Goal: Use online tool/utility: Use online tool/utility

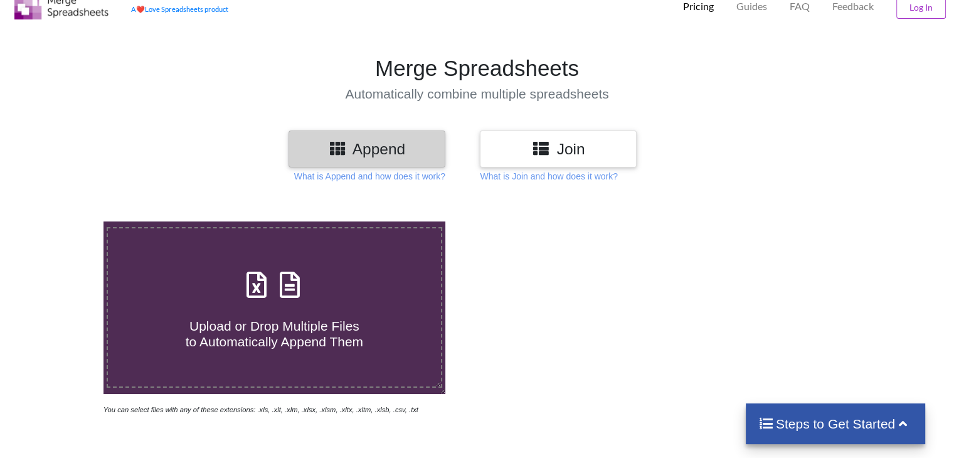
scroll to position [63, 0]
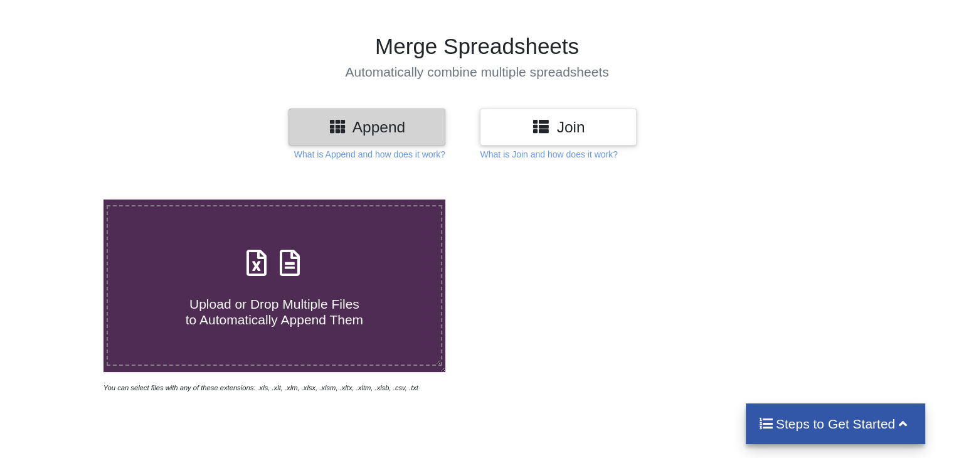
click at [297, 306] on span "Upload or Drop Multiple Files to Automatically Append Them" at bounding box center [274, 312] width 177 height 30
click at [65, 199] on input "Upload or Drop Multiple Files to Automatically Append Them" at bounding box center [65, 199] width 0 height 0
type input "C:\fakepath\S -Literature Survey Details.docx (2).xlsx"
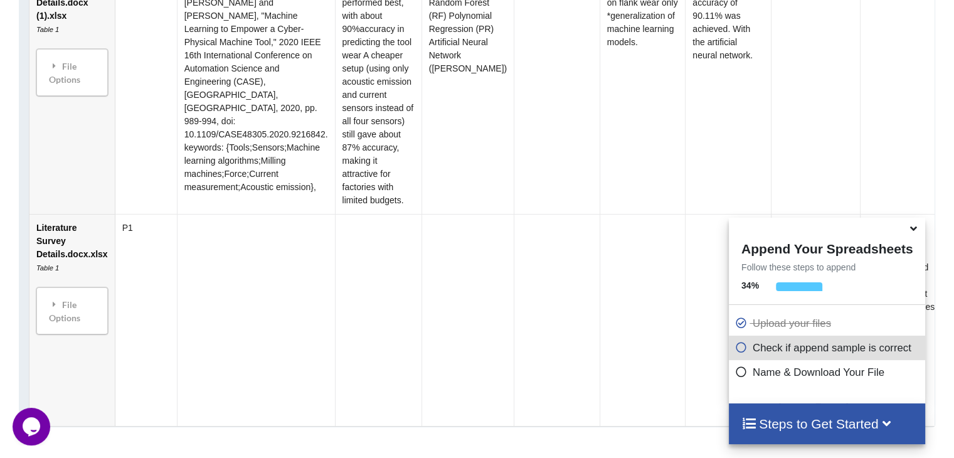
scroll to position [933, 0]
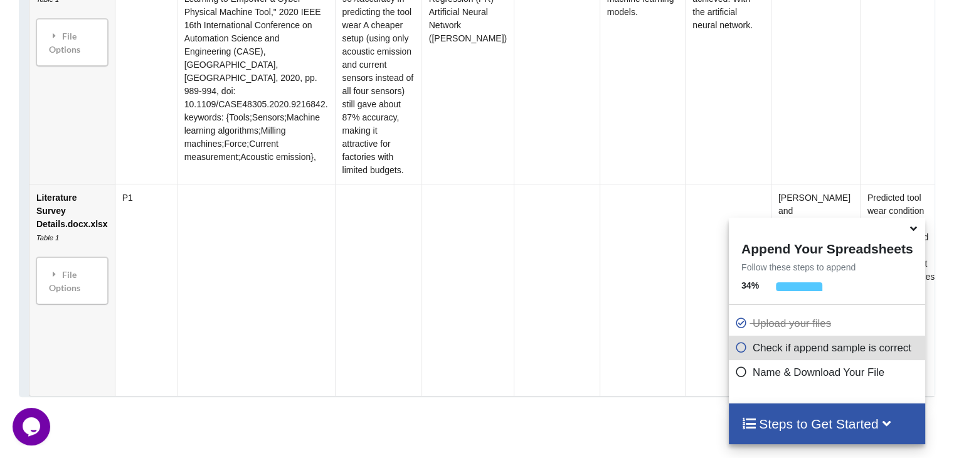
click at [80, 224] on td "Literature Survey Details.docx.xlsx Table 1 File Options Import Other Sheets Fi…" at bounding box center [71, 290] width 85 height 212
click at [237, 224] on td at bounding box center [256, 290] width 158 height 212
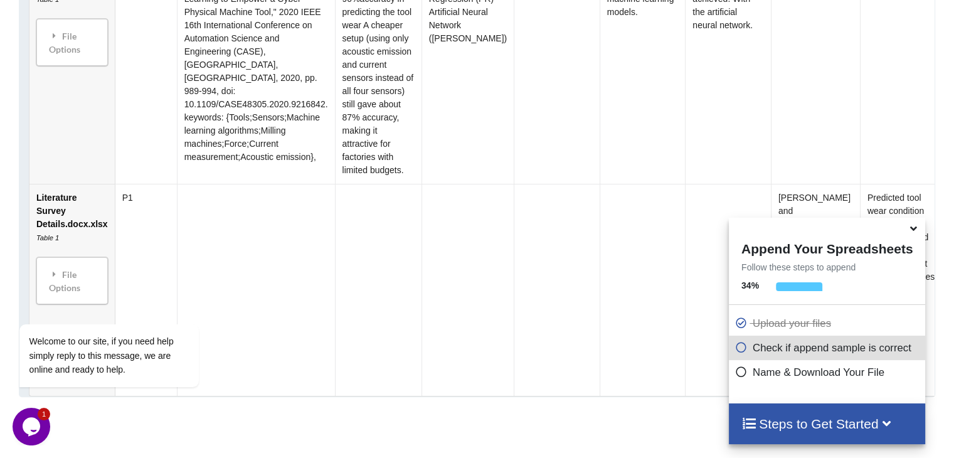
click at [735, 350] on icon at bounding box center [741, 345] width 13 height 11
click at [739, 351] on icon at bounding box center [741, 345] width 13 height 11
click at [811, 409] on div "Steps to Get Started" at bounding box center [827, 423] width 196 height 41
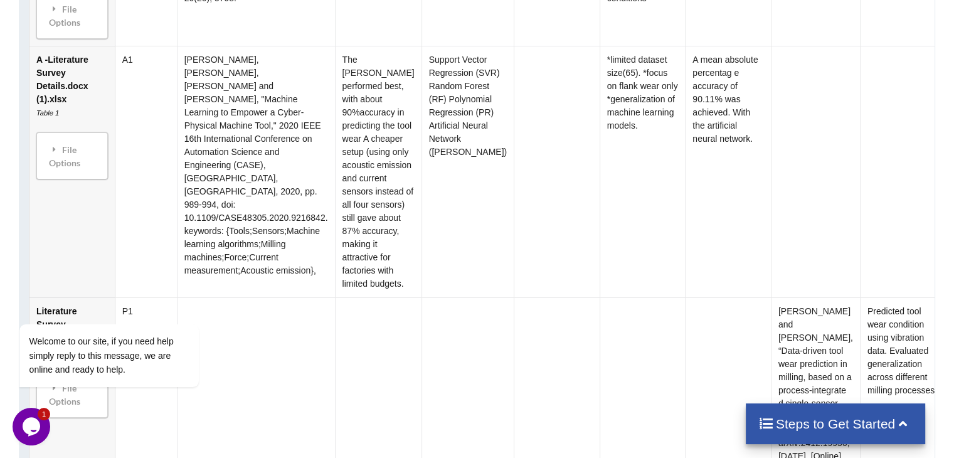
scroll to position [808, 0]
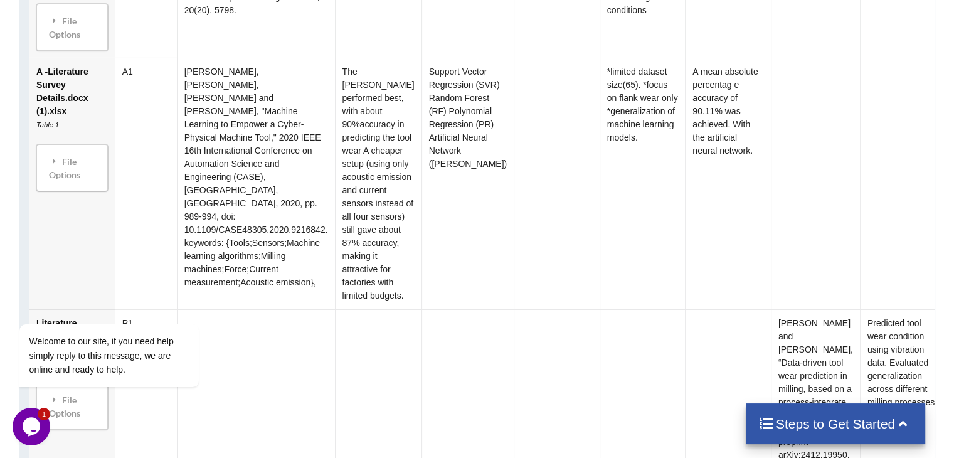
click at [697, 370] on td at bounding box center [728, 415] width 86 height 212
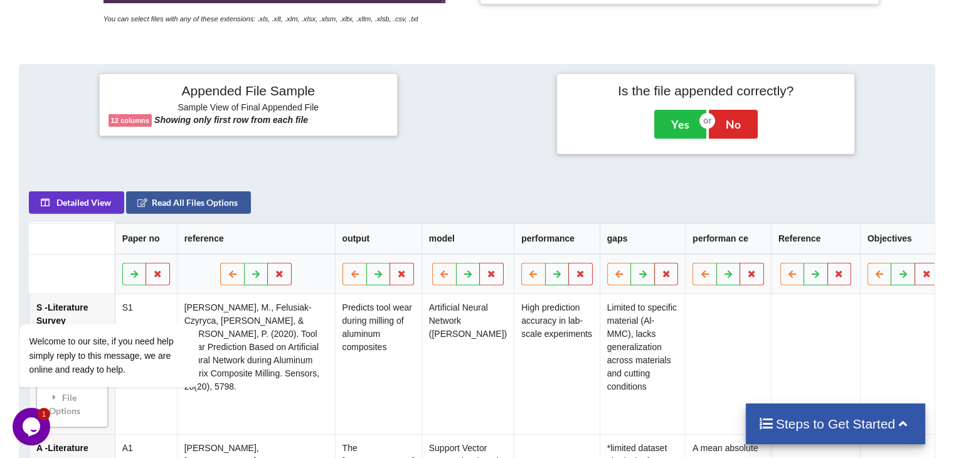
scroll to position [431, 0]
click at [722, 129] on button "No" at bounding box center [733, 124] width 49 height 29
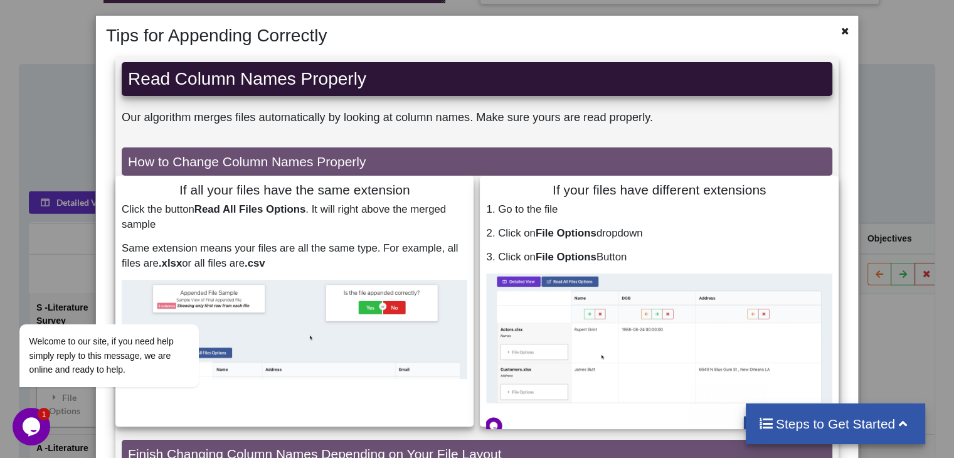
scroll to position [0, 0]
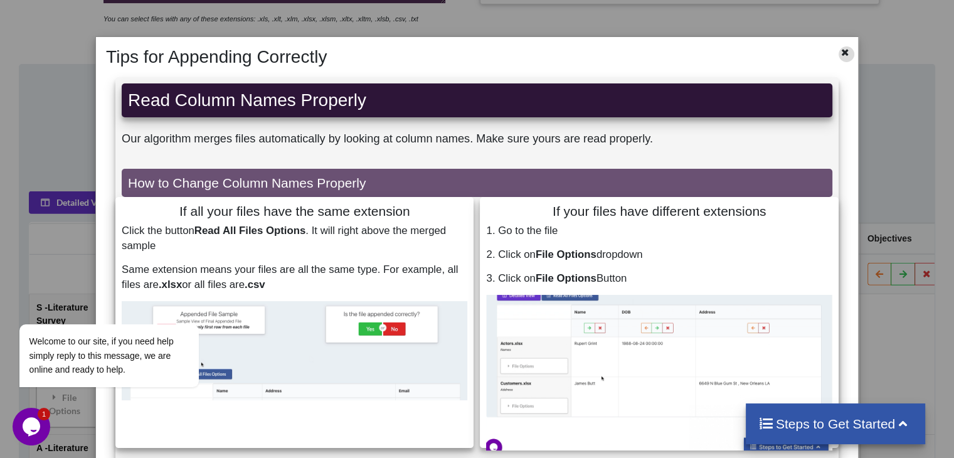
click at [840, 55] on icon at bounding box center [845, 50] width 11 height 9
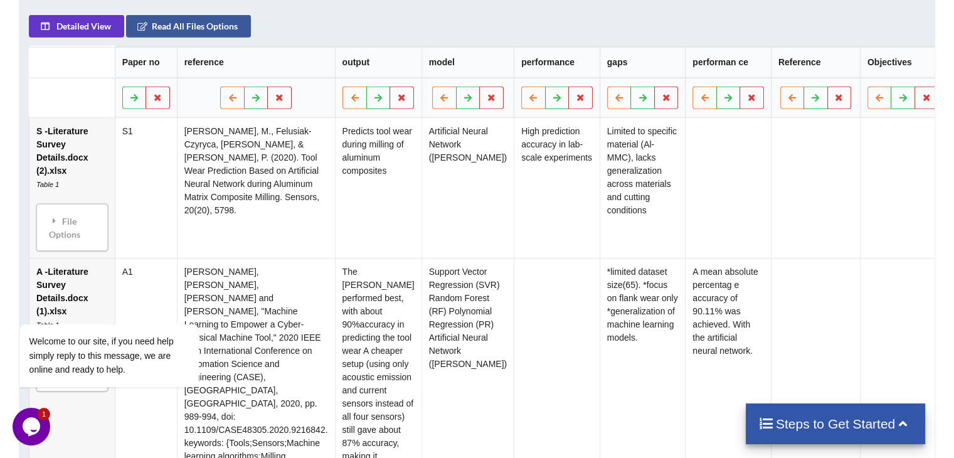
scroll to position [682, 0]
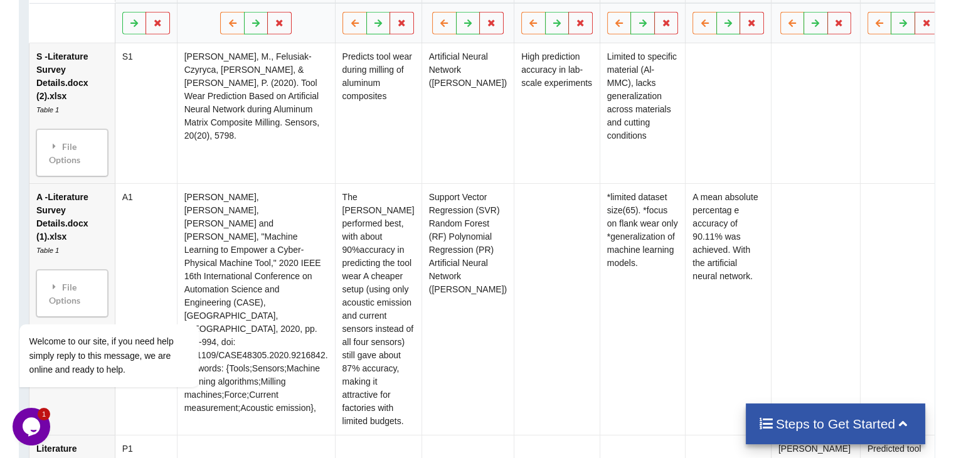
click at [421, 334] on td "Support Vector Regression (SVR) Random Forest (RF) Polynomial Regression (PR) A…" at bounding box center [467, 308] width 92 height 251
click at [473, 327] on td "Support Vector Regression (SVR) Random Forest (RF) Polynomial Regression (PR) A…" at bounding box center [467, 308] width 92 height 251
click at [552, 26] on icon at bounding box center [557, 23] width 11 height 8
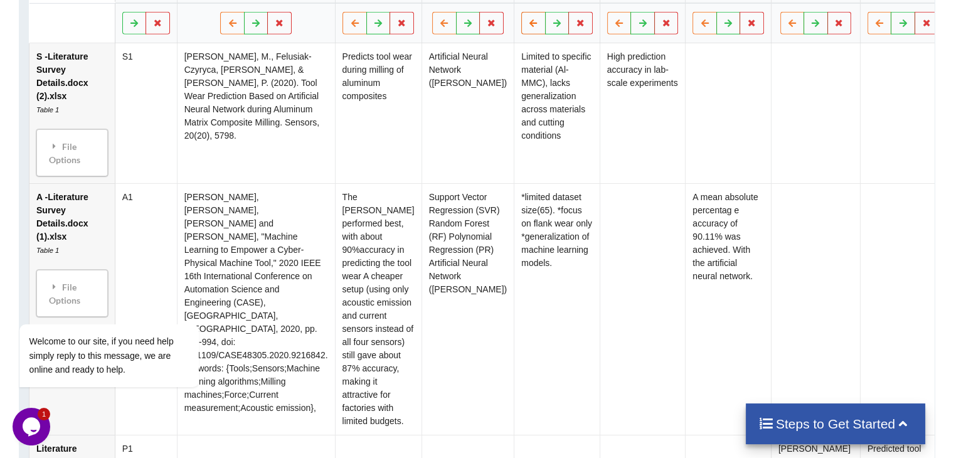
click at [528, 26] on icon at bounding box center [533, 23] width 11 height 8
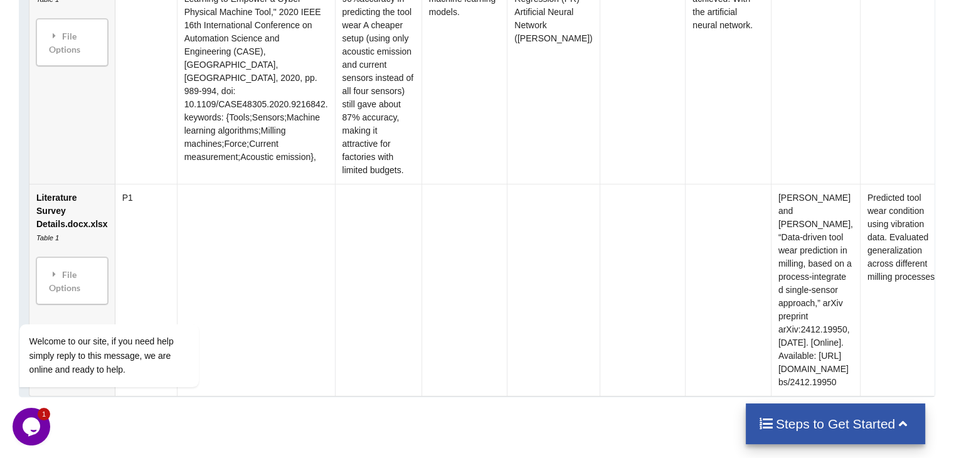
click at [746, 261] on td at bounding box center [728, 290] width 86 height 212
click at [785, 254] on td "[PERSON_NAME] and [PERSON_NAME], “Data-driven tool wear prediction in milling, …" at bounding box center [815, 290] width 89 height 212
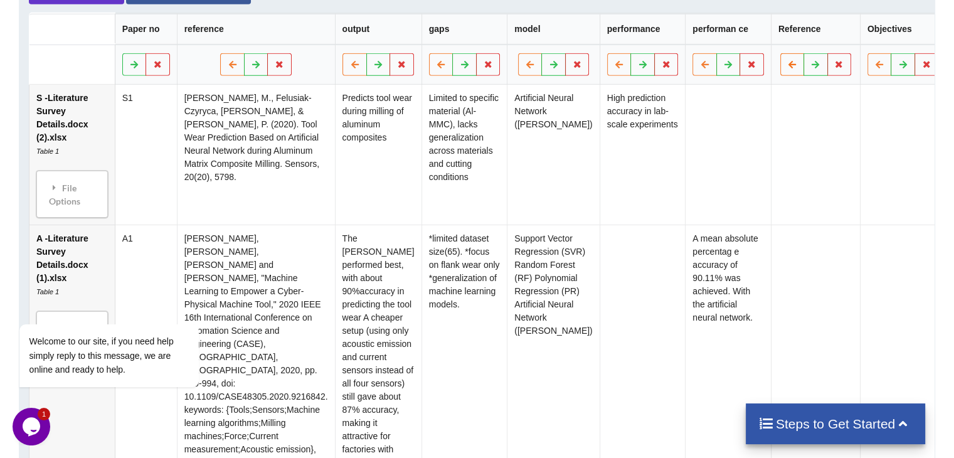
scroll to position [620, 0]
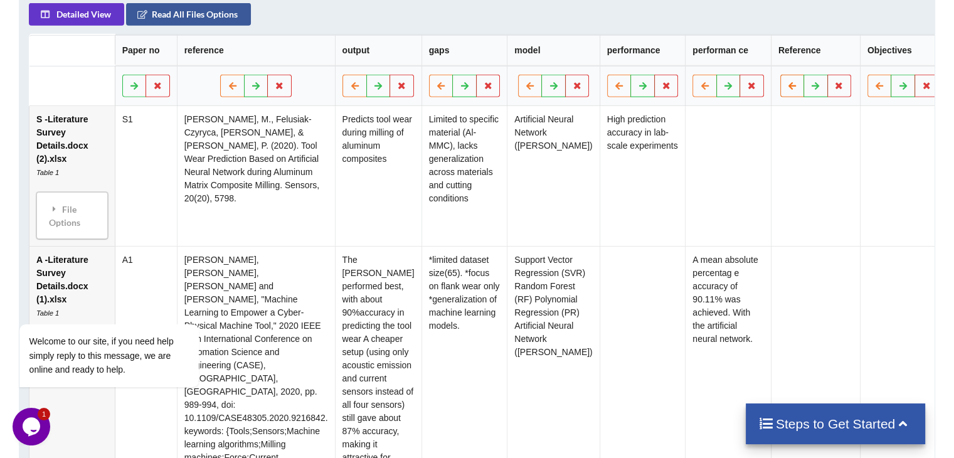
click at [786, 89] on icon at bounding box center [791, 86] width 11 height 8
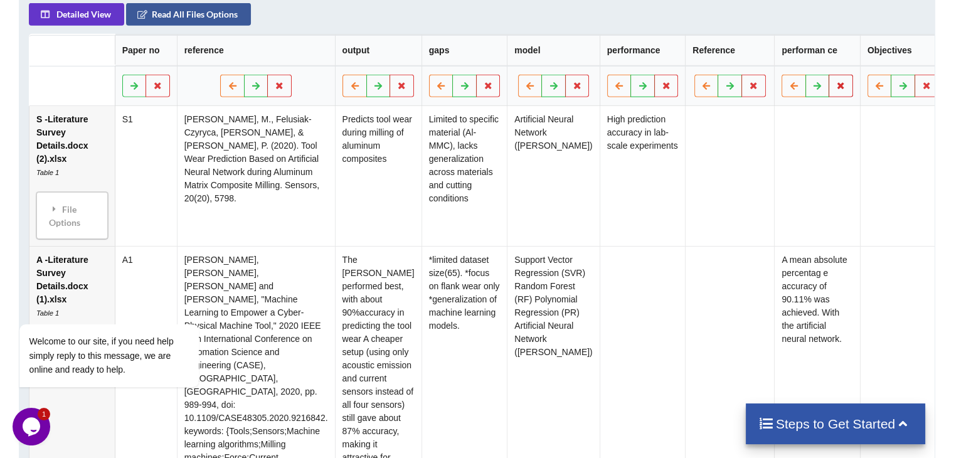
click at [829, 95] on button at bounding box center [841, 86] width 24 height 23
click at [687, 216] on td at bounding box center [729, 176] width 89 height 140
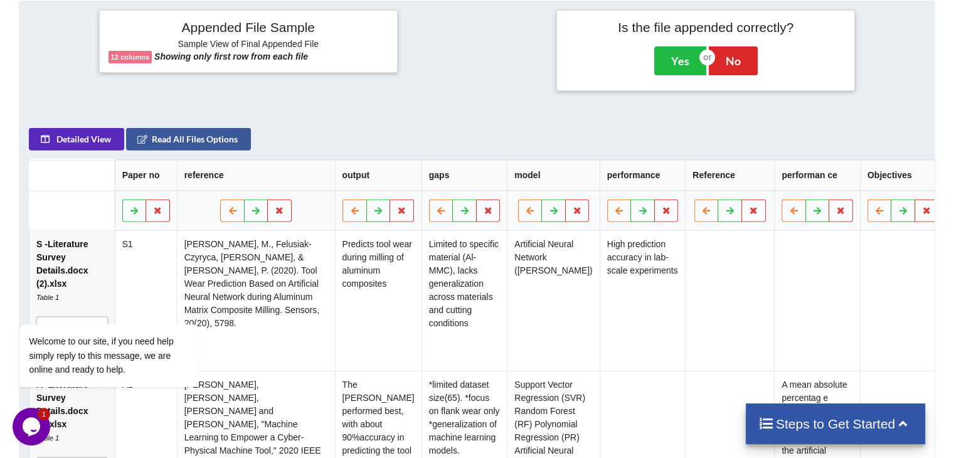
scroll to position [494, 0]
